Goal: Communication & Community: Ask a question

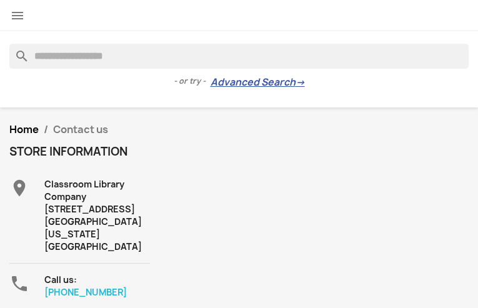
type input "**********"
